Goal: Find specific page/section: Locate a particular part of the current website

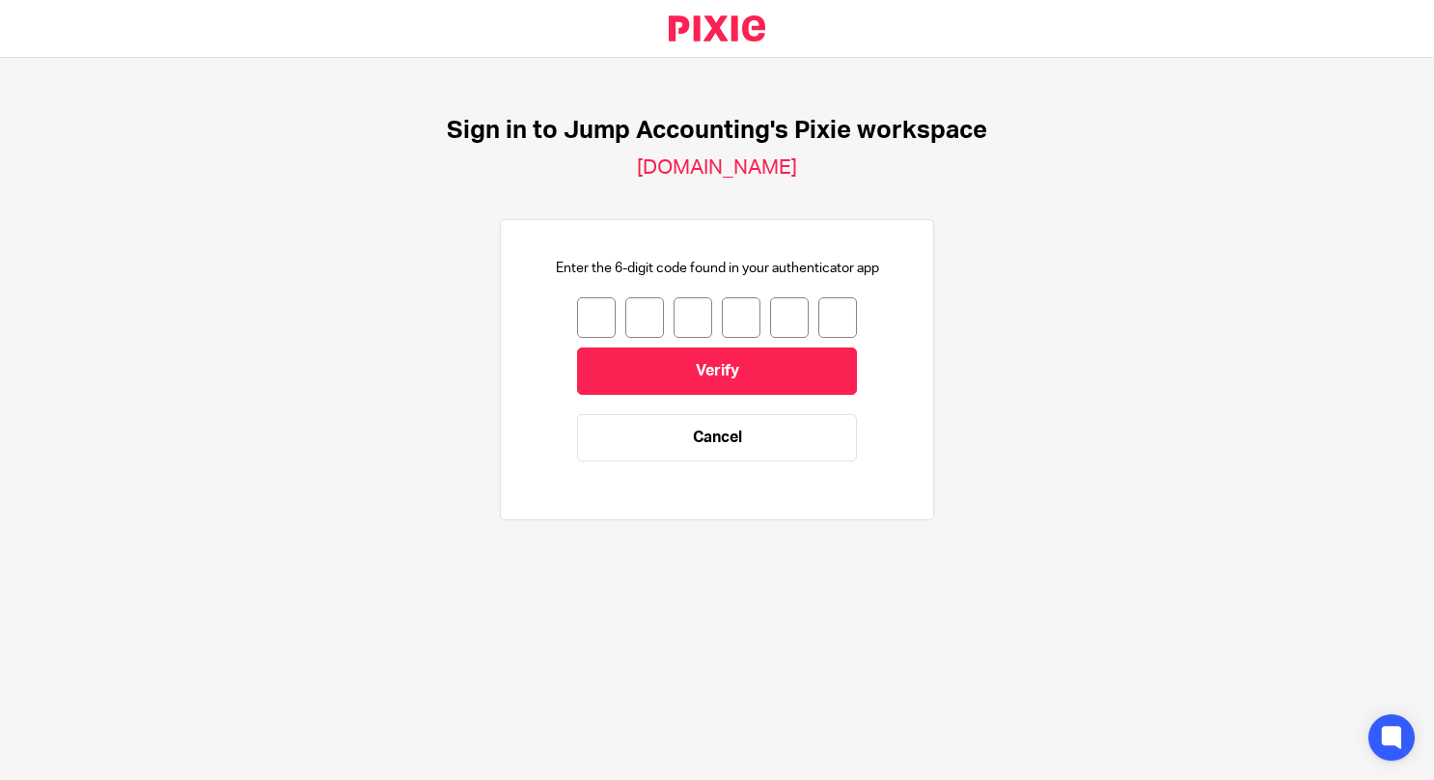
click at [583, 319] on input "number" at bounding box center [596, 317] width 39 height 41
type input "4"
type input "9"
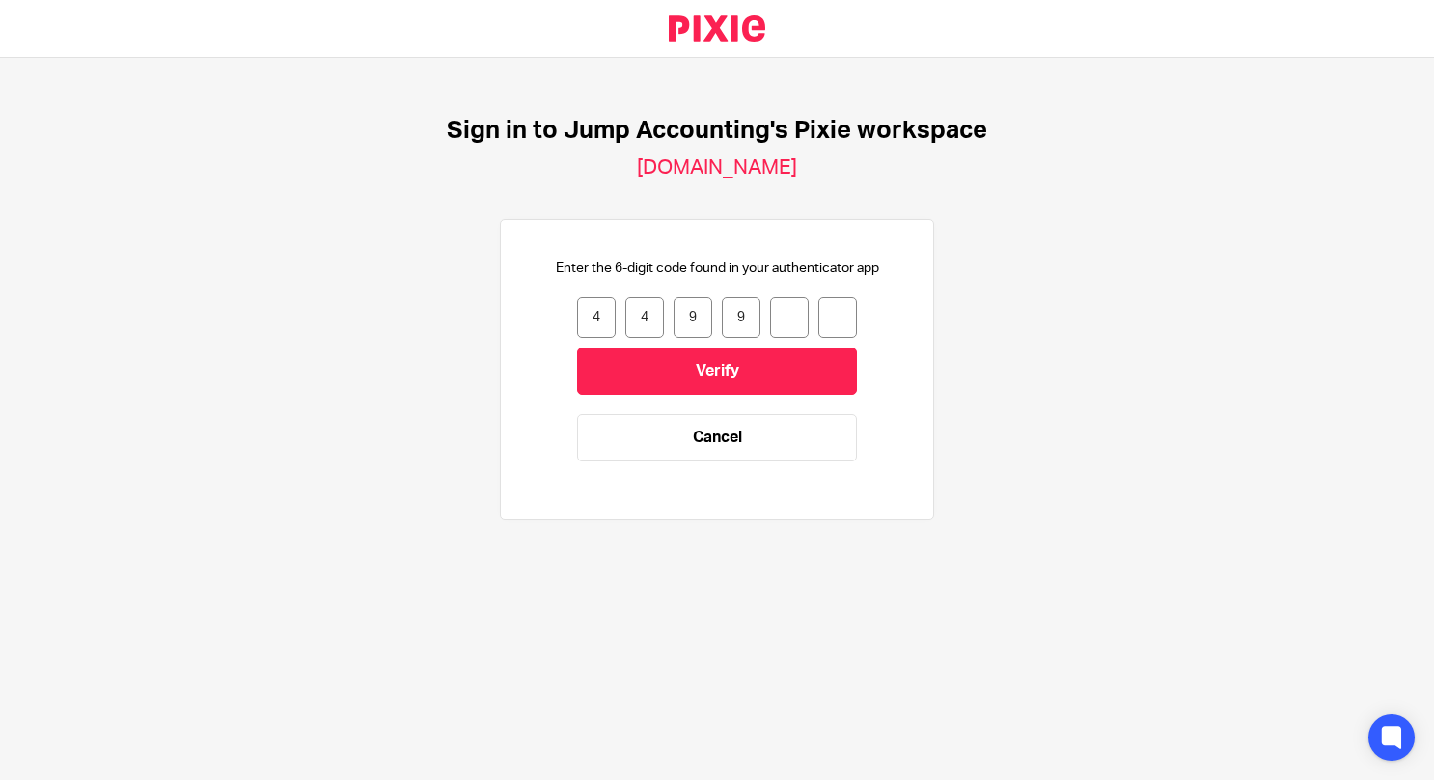
type input "8"
type input "7"
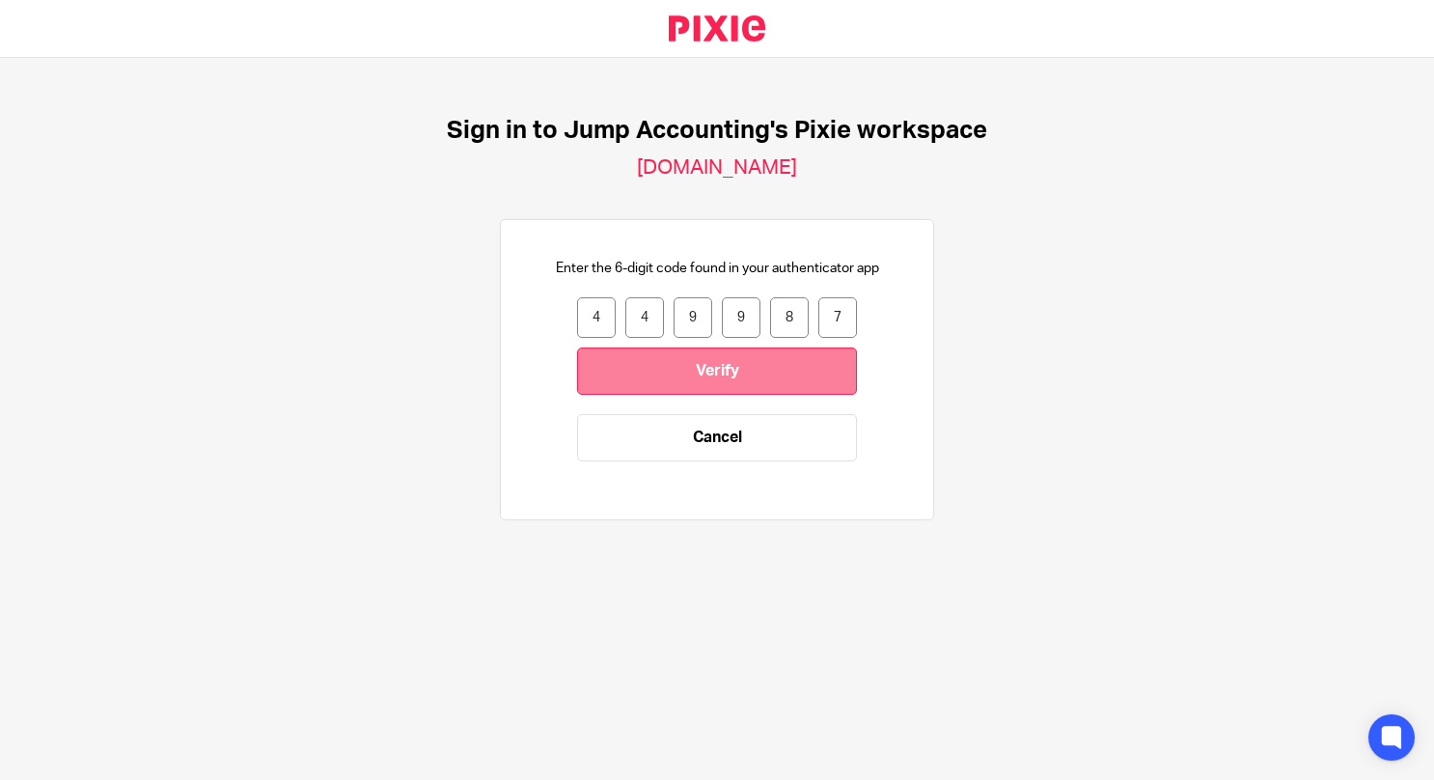
click at [666, 381] on input "Verify" at bounding box center [717, 370] width 280 height 47
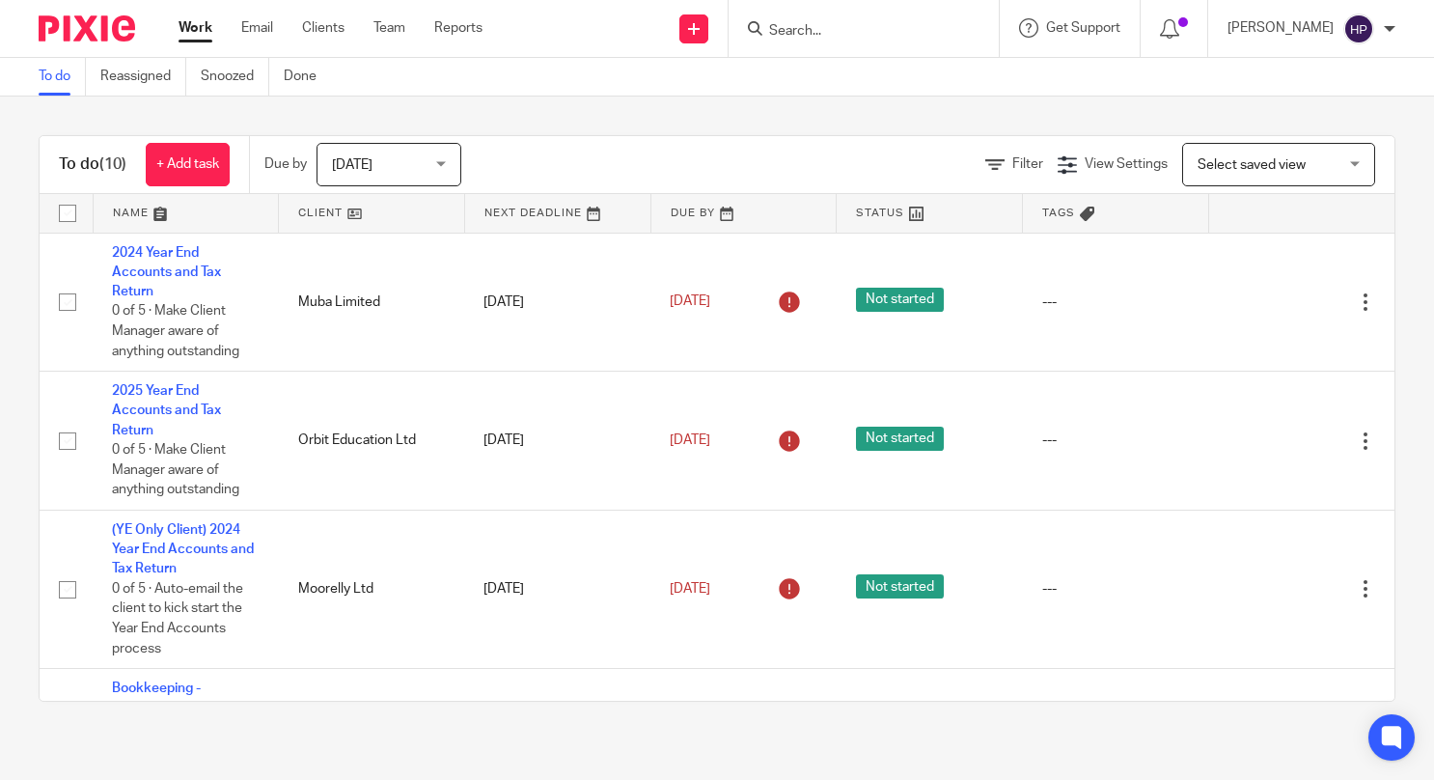
click at [878, 36] on input "Search" at bounding box center [854, 31] width 174 height 17
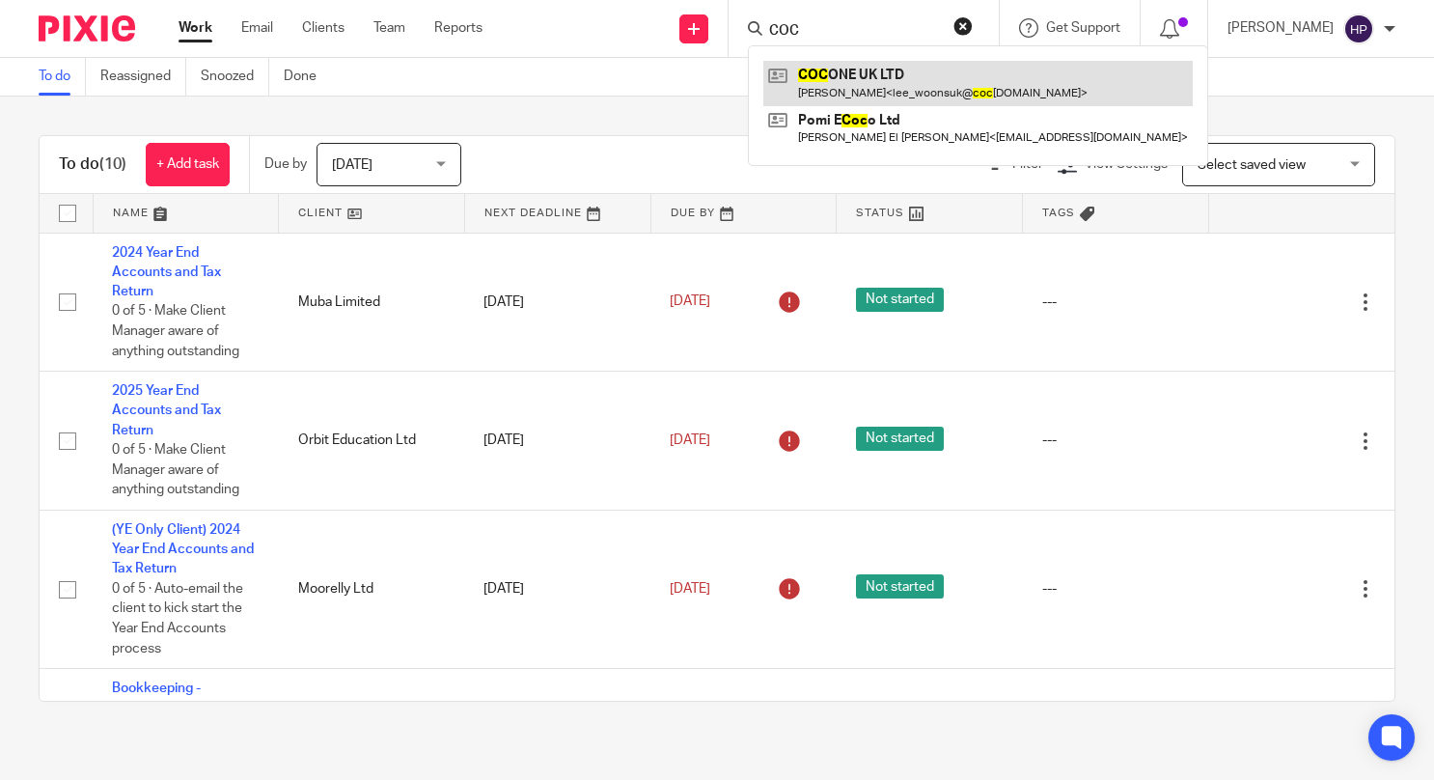
type input "COC"
click at [864, 85] on link at bounding box center [977, 83] width 429 height 44
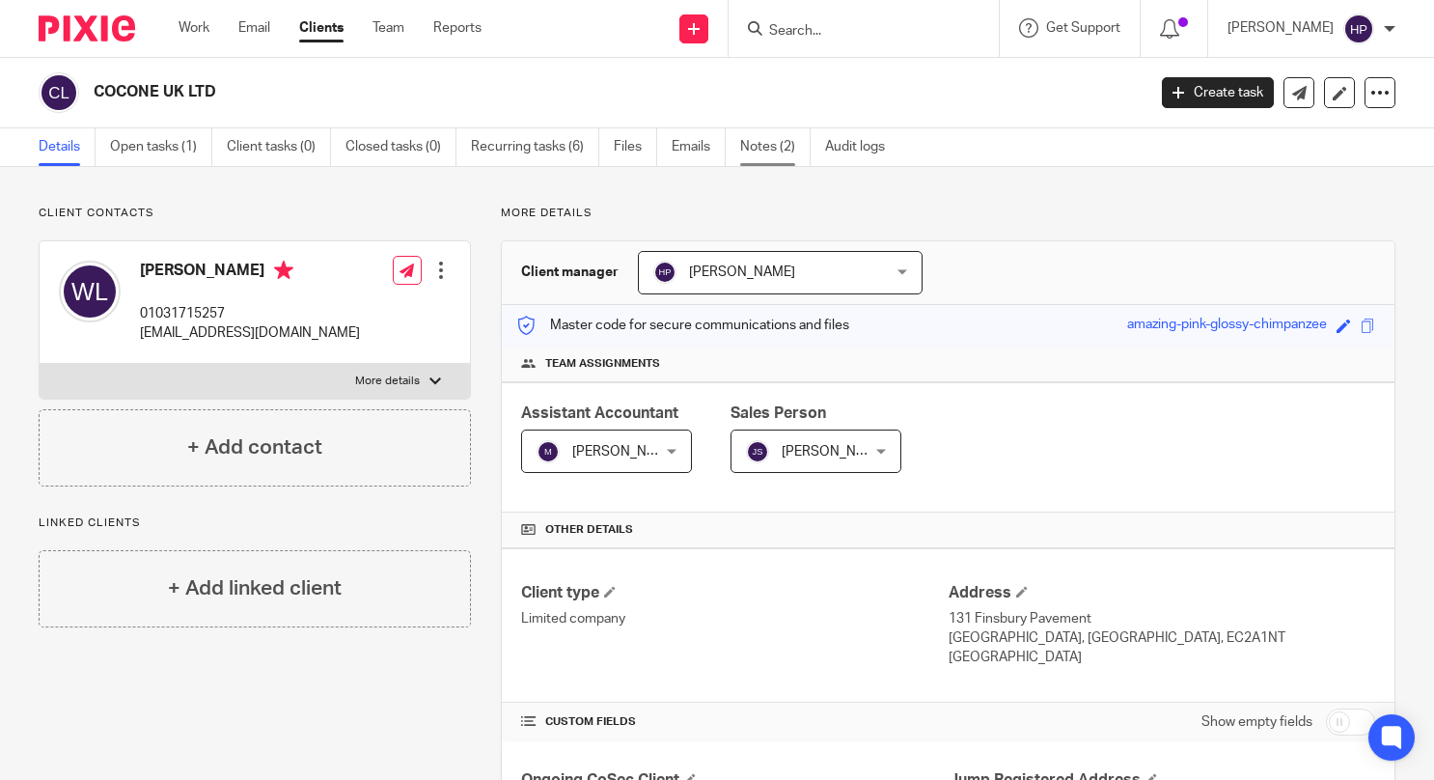
click at [780, 139] on link "Notes (2)" at bounding box center [775, 147] width 70 height 38
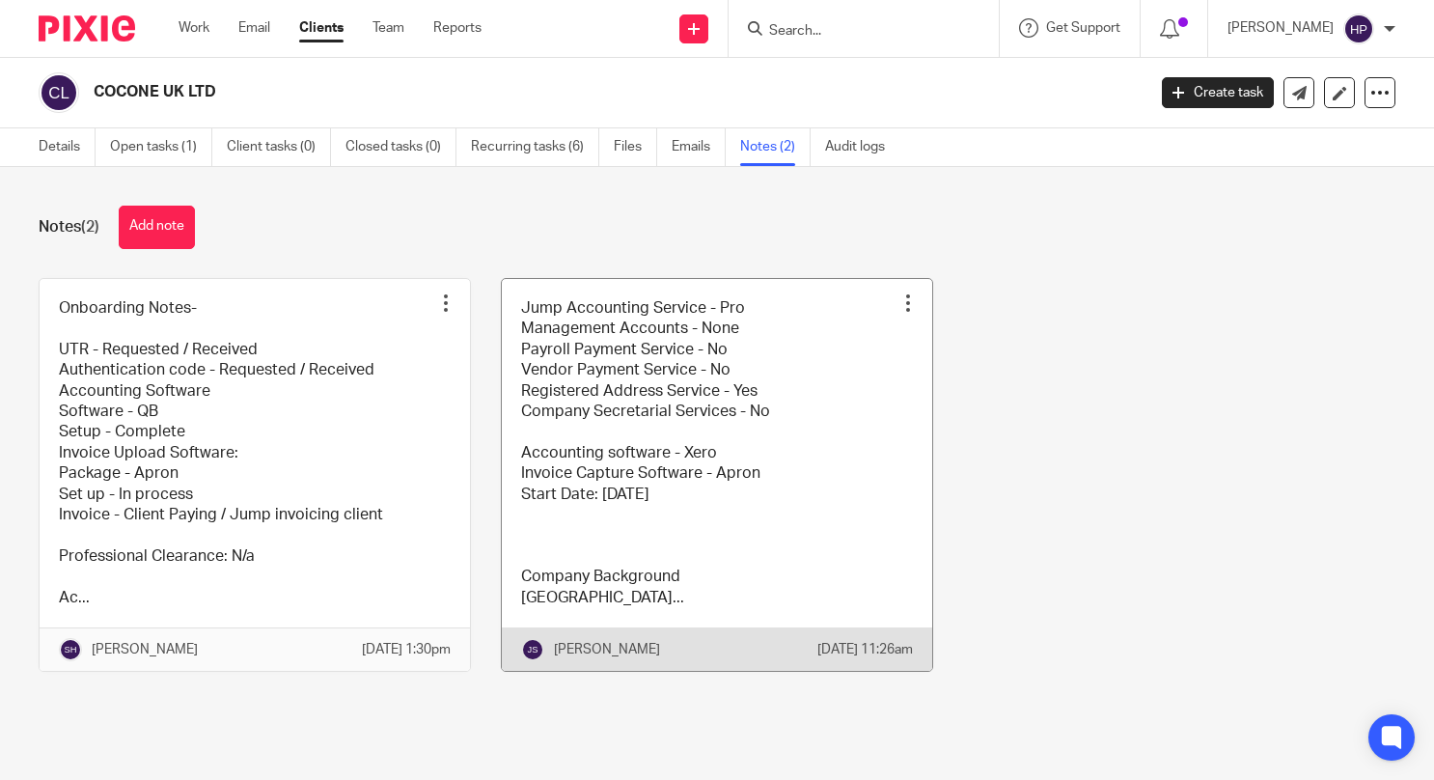
click at [644, 463] on link at bounding box center [717, 475] width 430 height 393
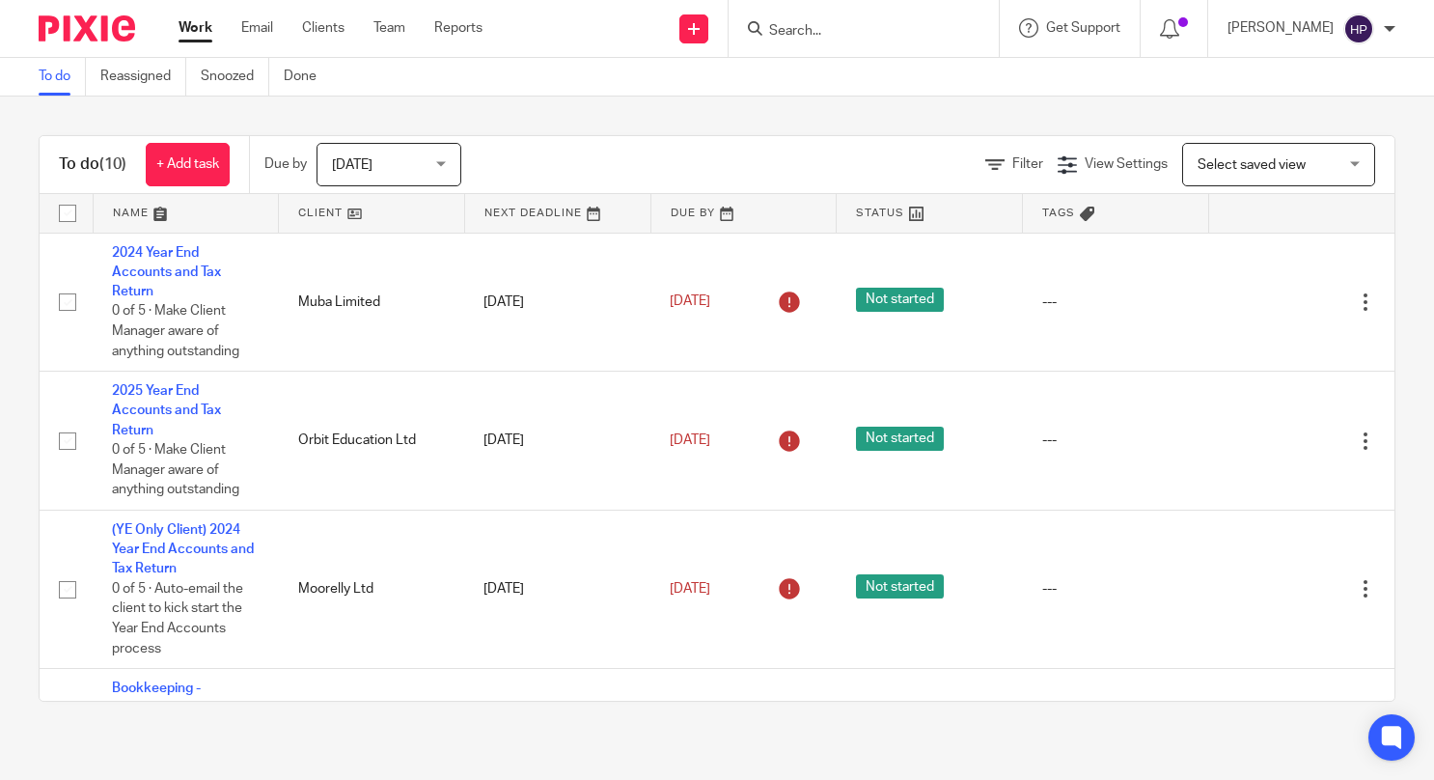
click at [957, 21] on form at bounding box center [870, 28] width 206 height 24
click at [909, 36] on input "Search" at bounding box center [854, 31] width 174 height 17
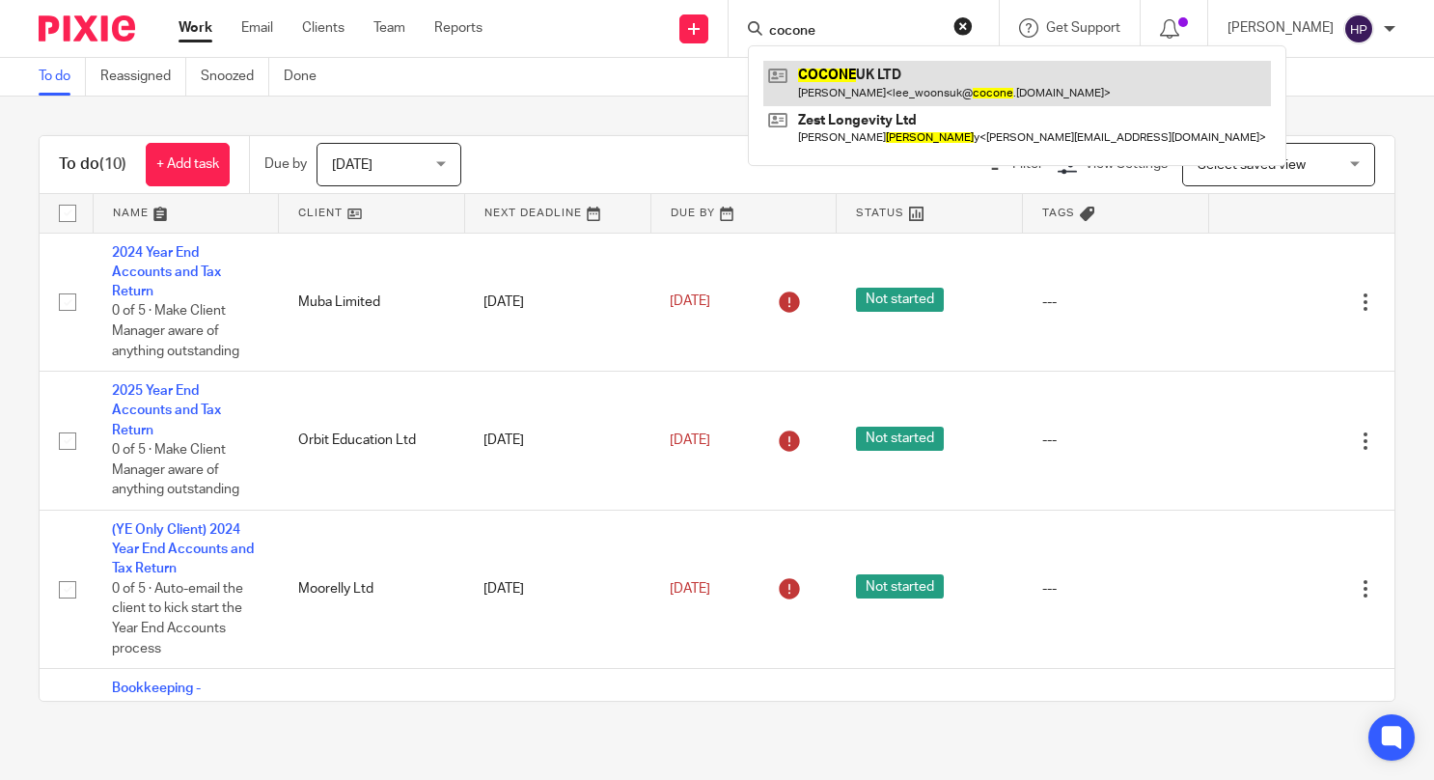
type input "cocone"
click at [894, 73] on link at bounding box center [1016, 83] width 507 height 44
